Goal: Task Accomplishment & Management: Use online tool/utility

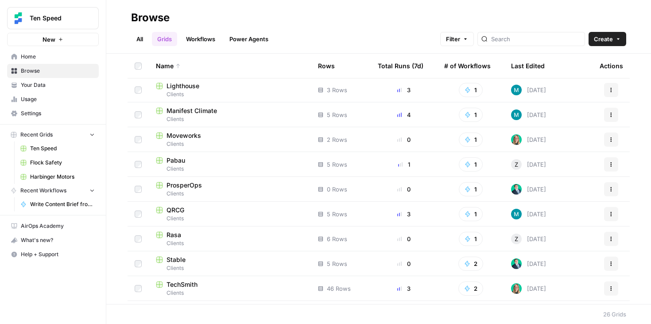
scroll to position [419, 0]
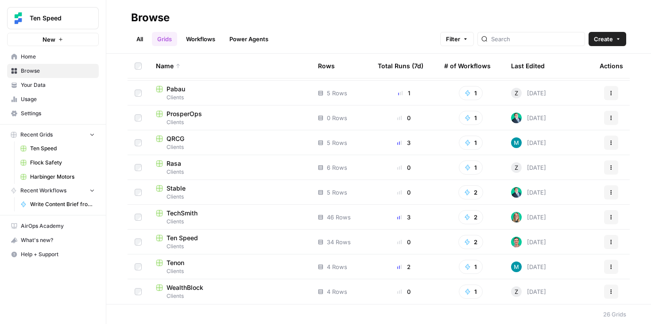
click at [189, 239] on span "Ten Speed" at bounding box center [181, 237] width 31 height 9
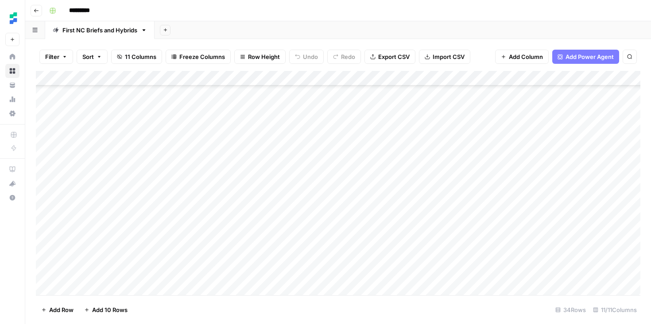
scroll to position [156, 0]
click at [38, 9] on icon "button" at bounding box center [36, 10] width 5 height 5
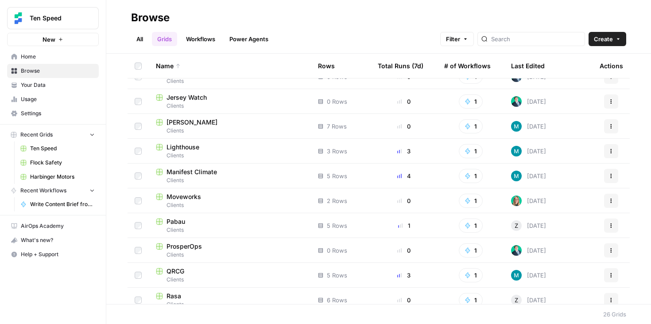
scroll to position [419, 0]
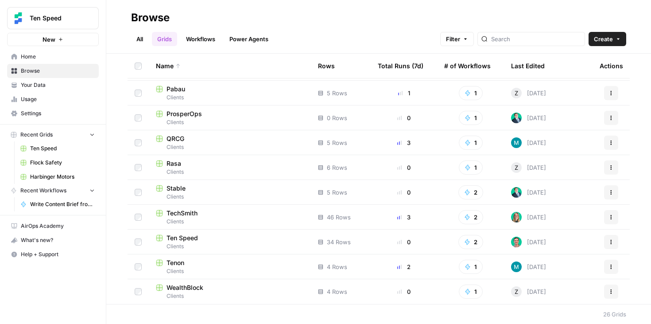
click at [241, 239] on div "Ten Speed" at bounding box center [230, 237] width 148 height 9
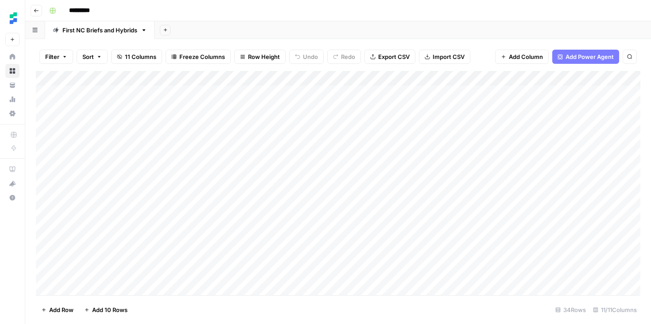
click at [488, 80] on div "Add Column" at bounding box center [338, 183] width 604 height 224
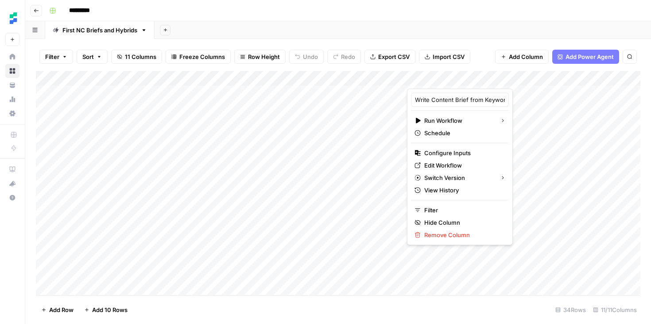
click at [306, 10] on div "*********" at bounding box center [344, 11] width 596 height 14
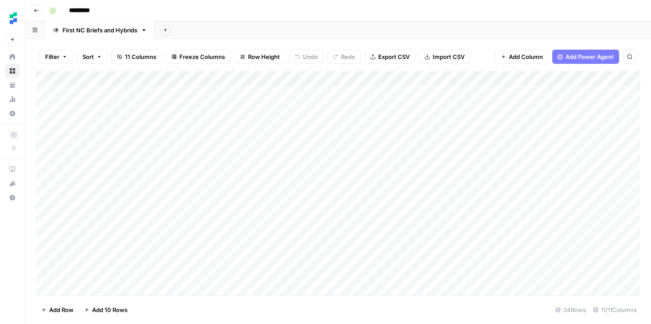
click at [487, 81] on div "Add Column" at bounding box center [338, 183] width 604 height 224
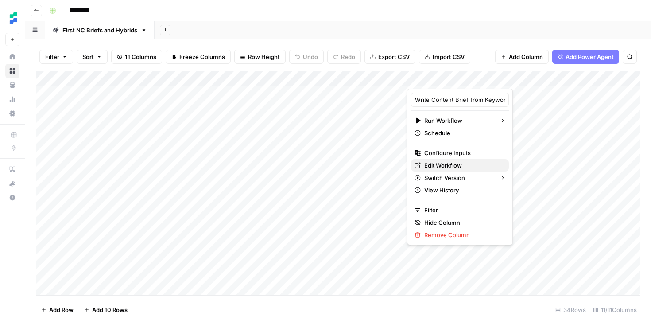
click at [457, 169] on span "Edit Workflow" at bounding box center [462, 165] width 77 height 9
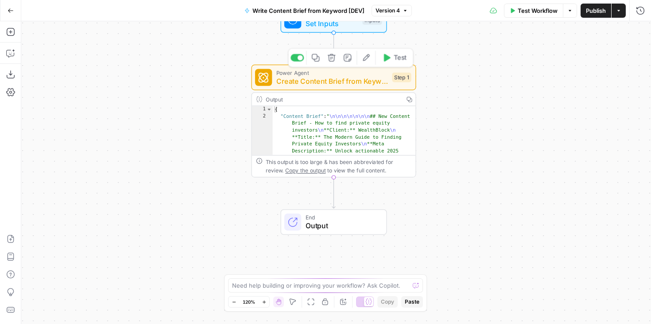
click at [332, 79] on span "Create Content Brief from Keyword - Fork" at bounding box center [332, 81] width 112 height 11
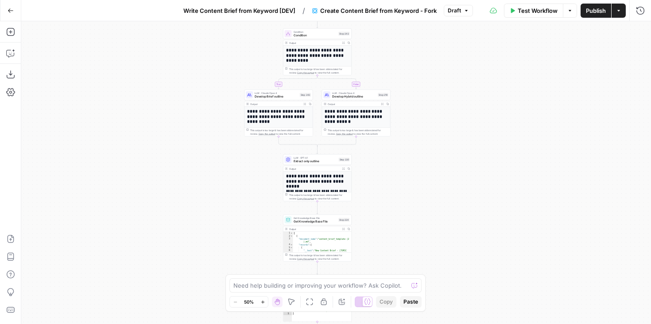
click at [12, 11] on icon "button" at bounding box center [11, 11] width 6 height 6
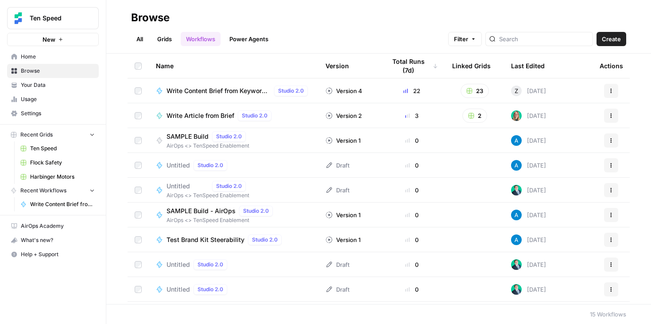
click at [173, 39] on link "Grids" at bounding box center [164, 39] width 25 height 14
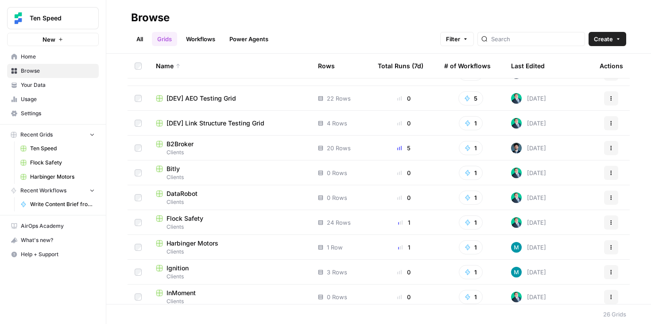
scroll to position [19, 0]
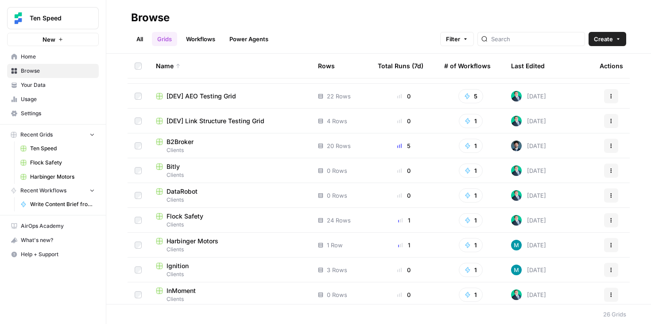
click at [35, 148] on span "Ten Speed" at bounding box center [62, 148] width 65 height 8
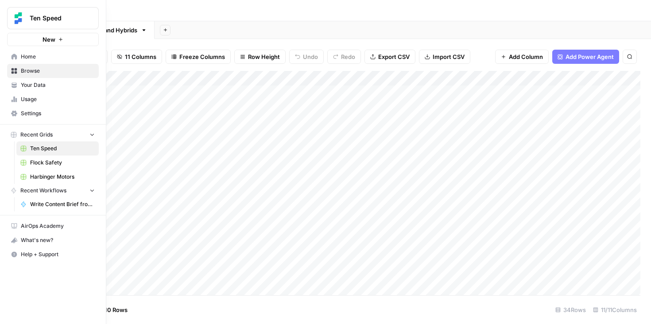
click at [50, 82] on span "Your Data" at bounding box center [58, 85] width 74 height 8
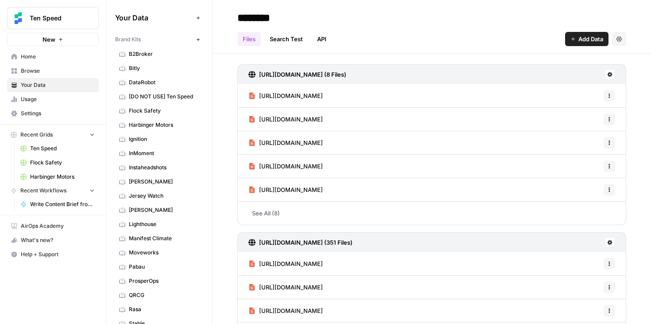
click at [147, 67] on span "Bitly" at bounding box center [164, 68] width 70 height 8
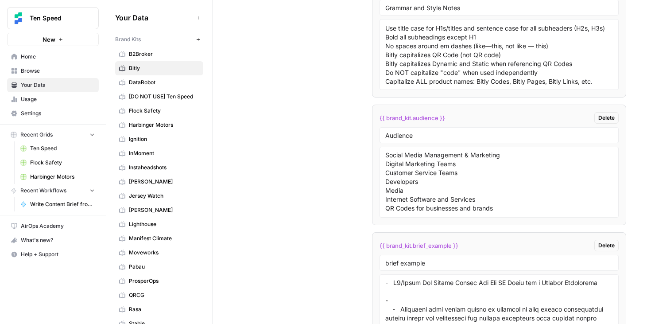
scroll to position [1890, 0]
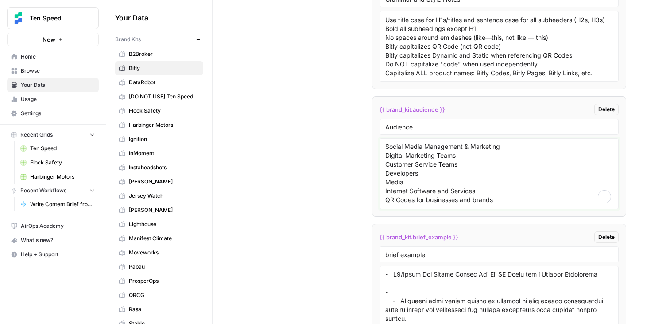
drag, startPoint x: 499, startPoint y: 200, endPoint x: 366, endPoint y: 135, distance: 147.5
click at [366, 135] on div "Custom Variables Create custom variables that will appear as global brand varia…" at bounding box center [431, 39] width 389 height 687
click at [501, 201] on textarea "Social Media Management & Marketing Digital Marketing Teams Customer Service Te…" at bounding box center [499, 173] width 228 height 63
drag, startPoint x: 500, startPoint y: 201, endPoint x: 417, endPoint y: 155, distance: 94.9
click at [417, 155] on textarea "Social Media Management & Marketing Digital Marketing Teams Customer Service Te…" at bounding box center [499, 173] width 228 height 63
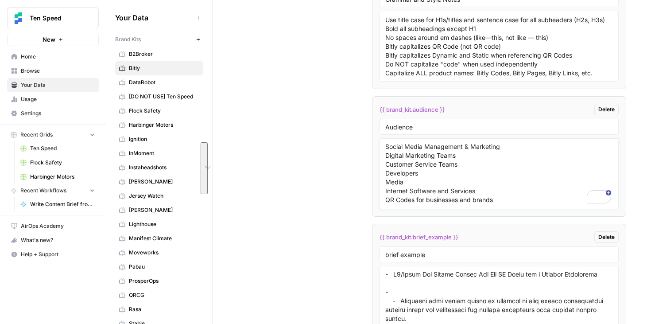
click at [417, 155] on textarea "Social Media Management & Marketing Digital Marketing Teams Customer Service Te…" at bounding box center [499, 173] width 228 height 63
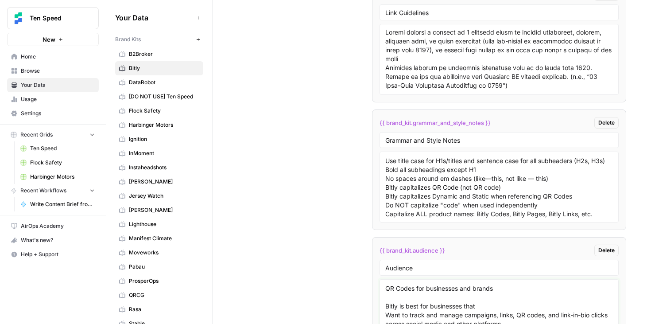
scroll to position [0, 0]
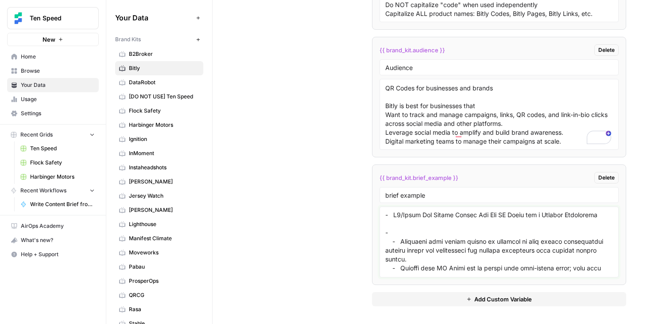
click at [424, 234] on textarea "To enrich screen reader interactions, please activate Accessibility in Grammarl…" at bounding box center [499, 241] width 228 height 63
click at [425, 224] on textarea "To enrich screen reader interactions, please activate Accessibility in Grammarl…" at bounding box center [499, 241] width 228 height 63
